Goal: Entertainment & Leisure: Browse casually

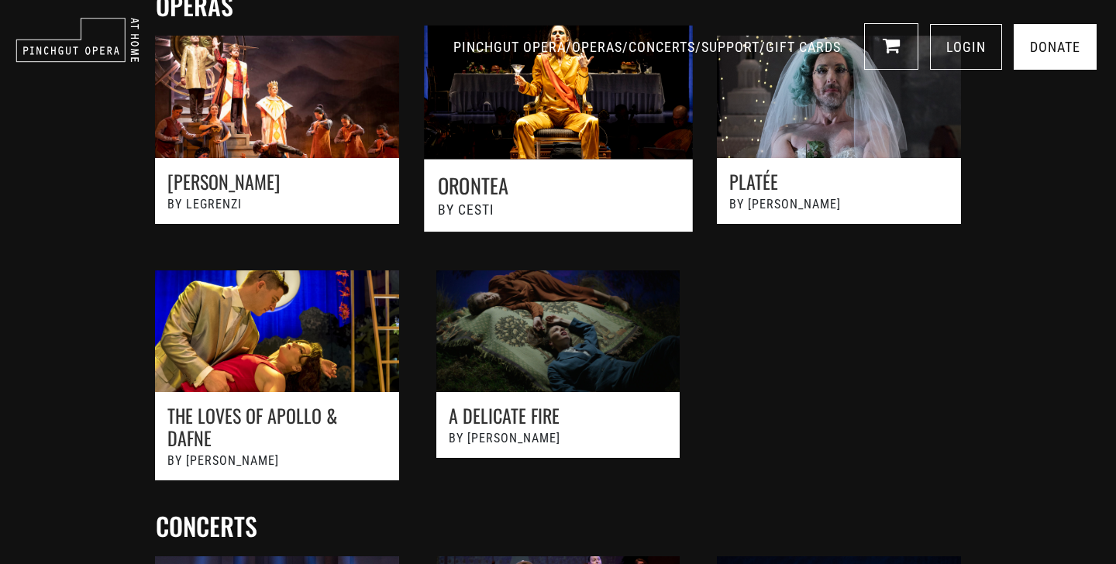
scroll to position [480, 0]
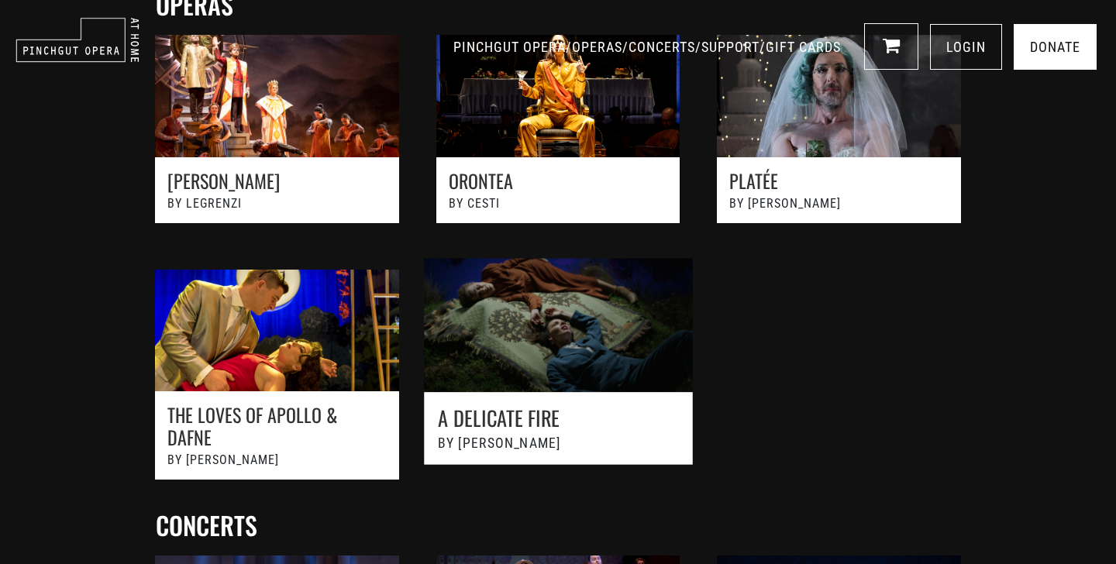
click at [571, 425] on link at bounding box center [558, 382] width 309 height 282
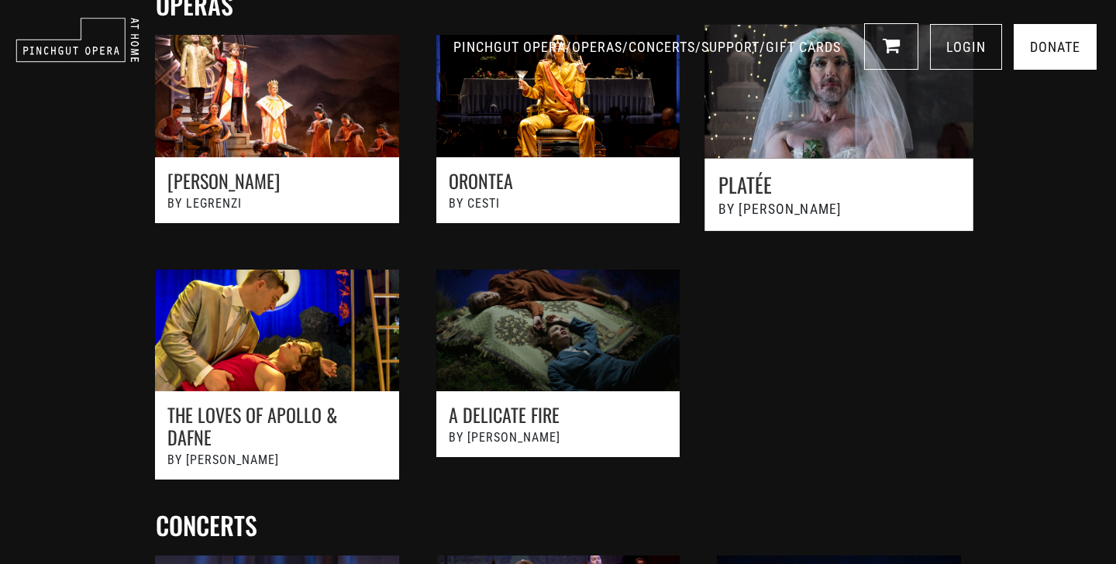
click at [817, 208] on link at bounding box center [838, 137] width 309 height 258
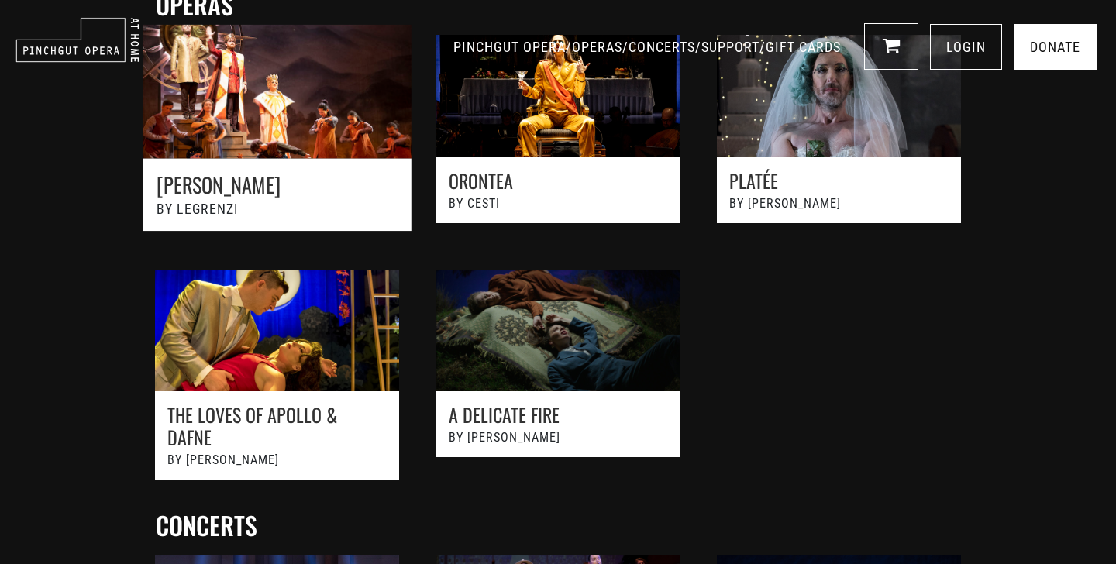
click at [287, 210] on link at bounding box center [276, 137] width 309 height 258
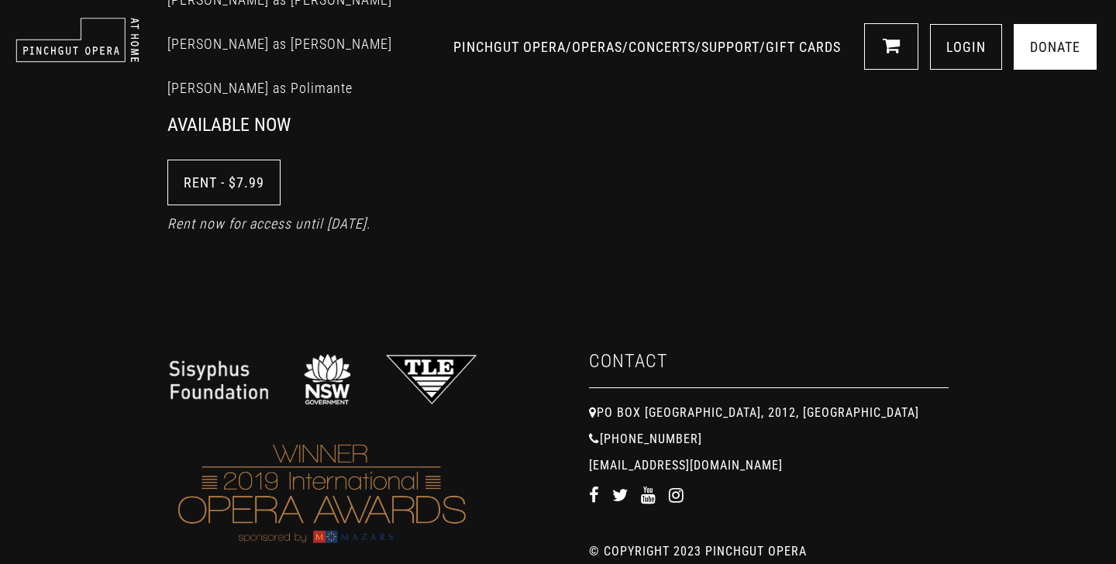
scroll to position [1640, 0]
